Goal: Find specific page/section: Find specific page/section

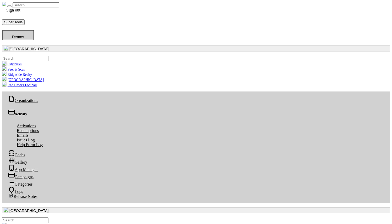
scroll to position [60, 192]
